Goal: Find specific page/section: Find specific page/section

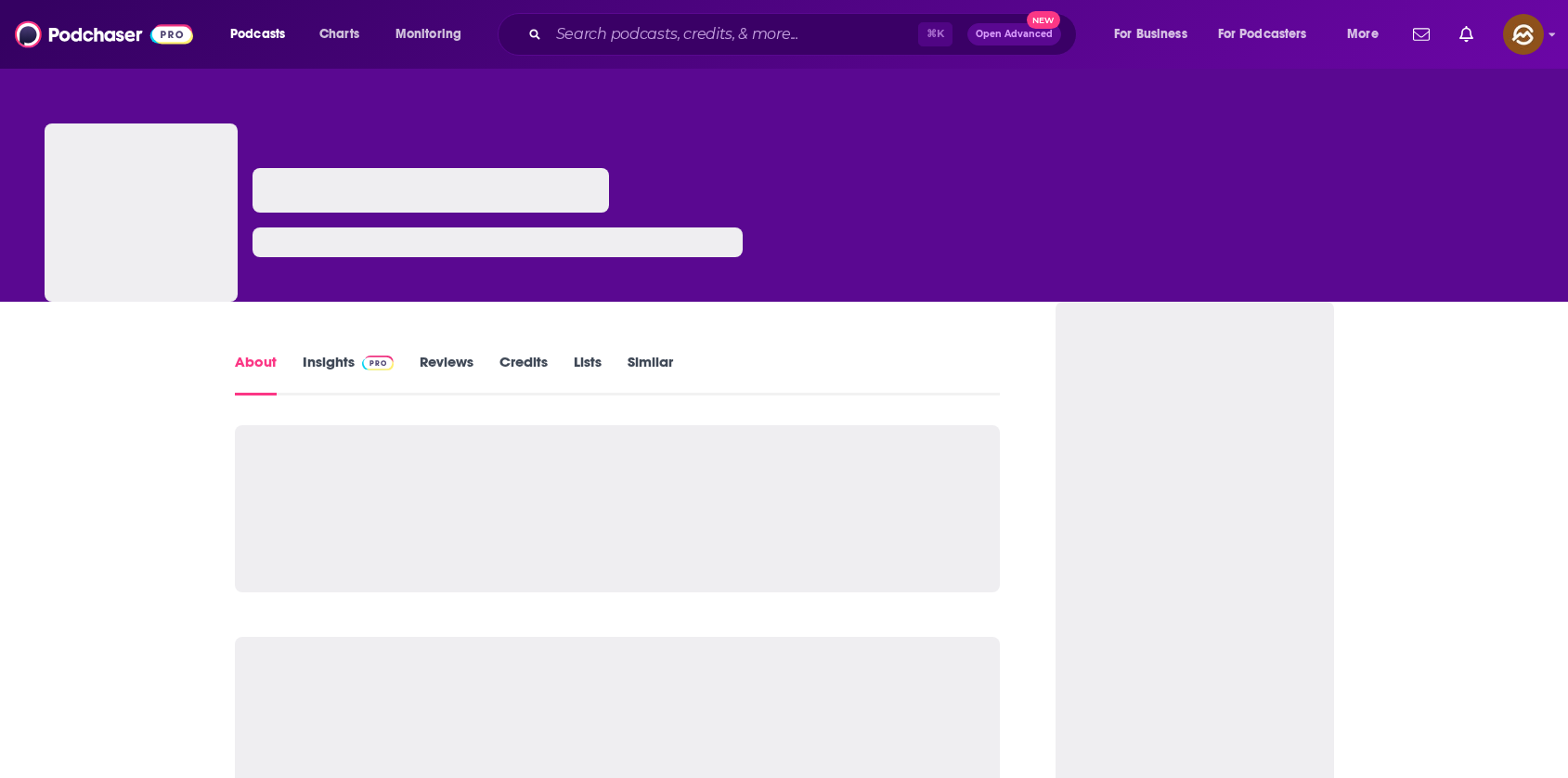
click at [334, 361] on link "Insights" at bounding box center [348, 374] width 92 height 43
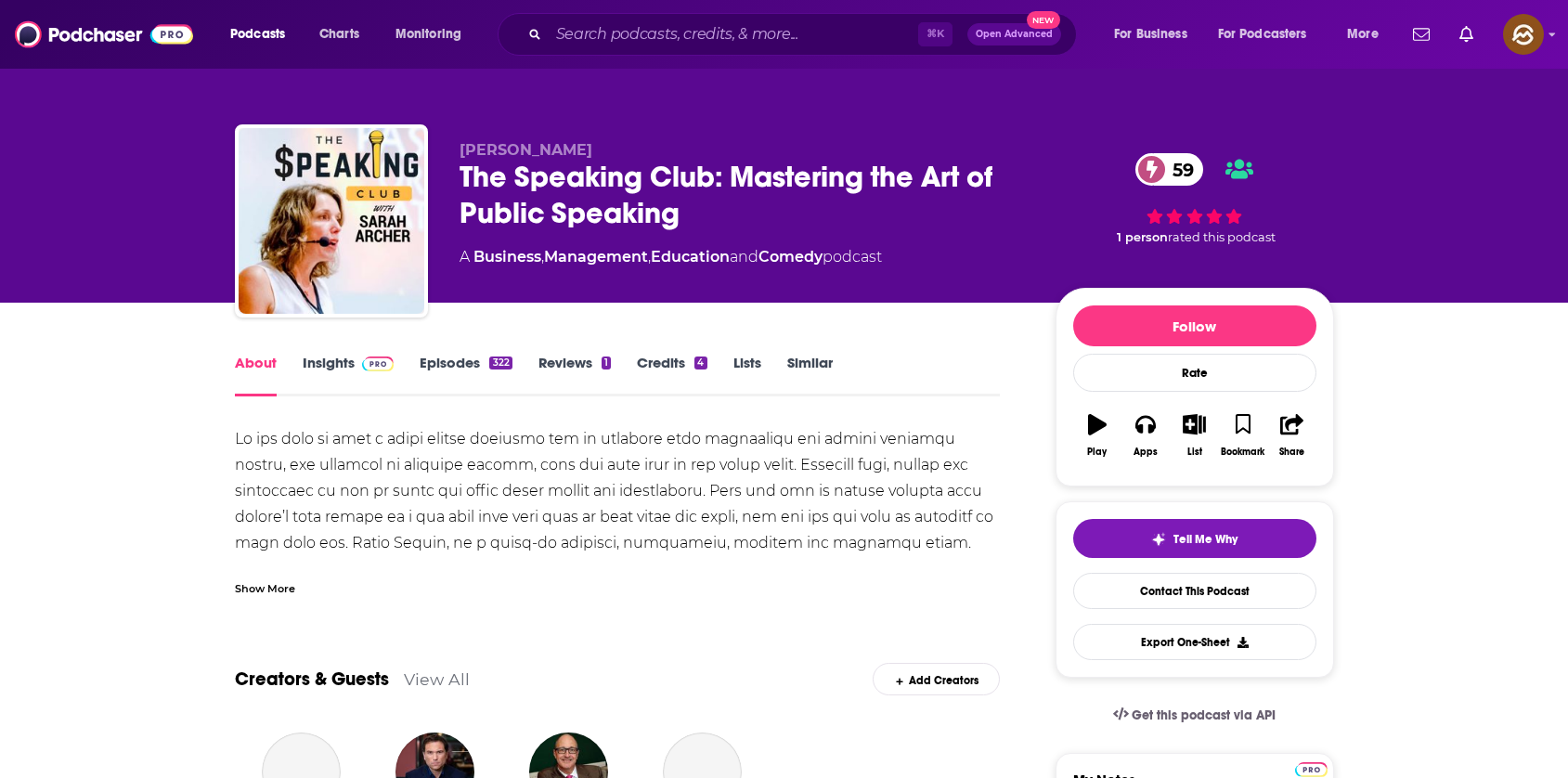
click at [355, 370] on span at bounding box center [374, 363] width 40 height 18
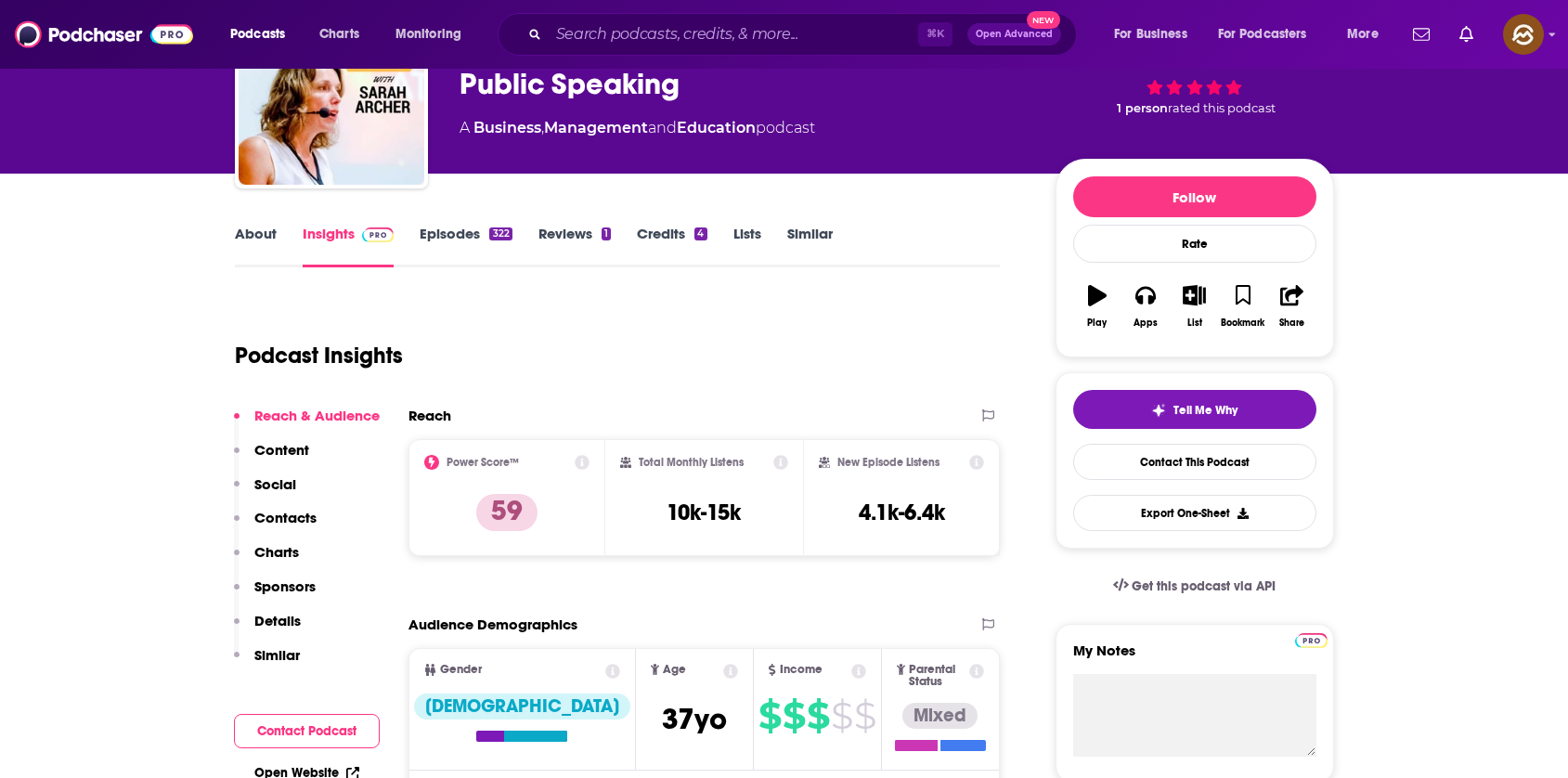
scroll to position [41, 0]
